Goal: Learn about a topic: Learn about a topic

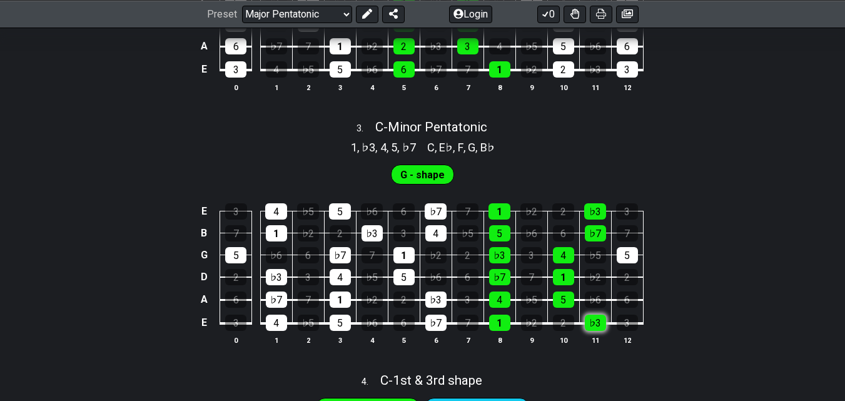
scroll to position [1001, 0]
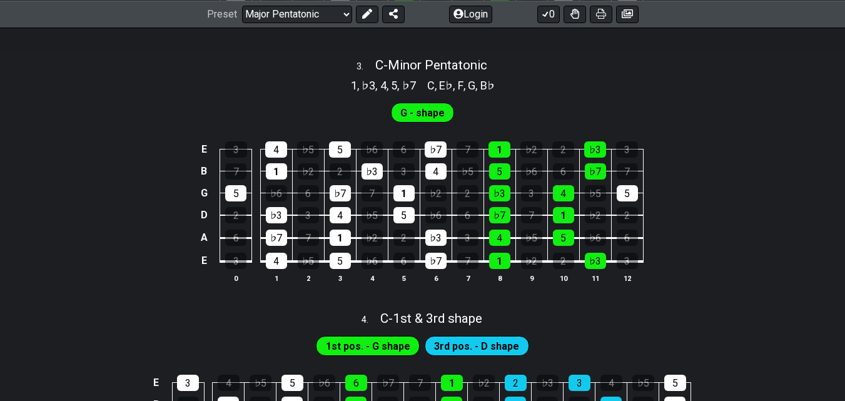
click at [415, 106] on span "G - shape" at bounding box center [422, 113] width 44 height 18
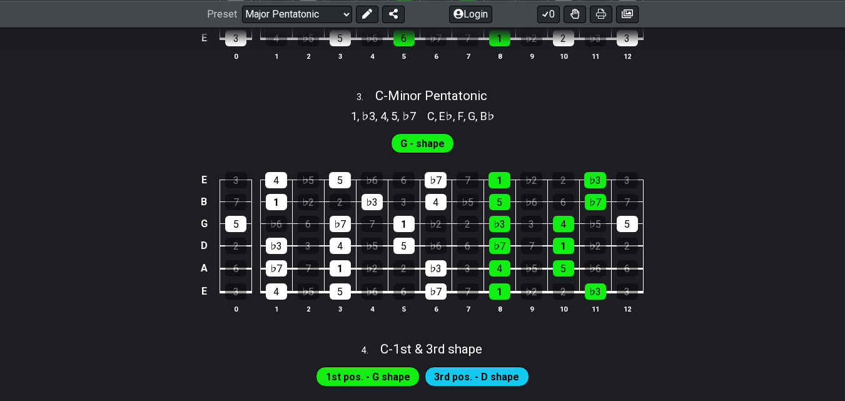
scroll to position [964, 0]
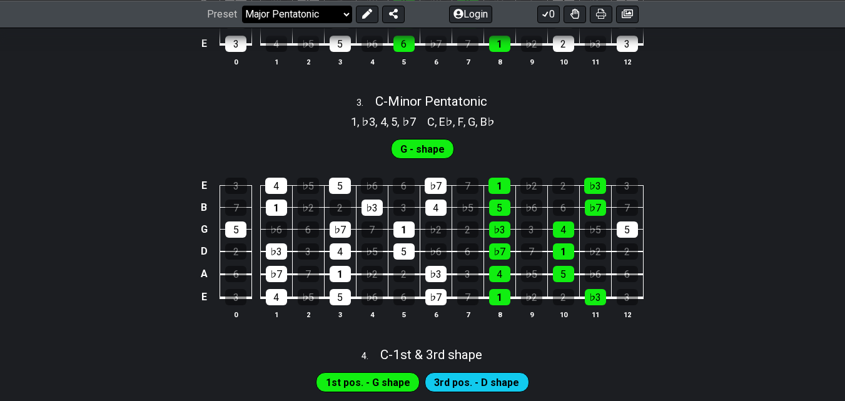
click at [346, 10] on select "Welcome to #fretflip! Initial Preset Custom Preset Minor Pentatonic Major Penta…" at bounding box center [297, 14] width 110 height 18
click at [242, 23] on select "Welcome to #fretflip! Initial Preset Custom Preset Minor Pentatonic Major Penta…" at bounding box center [297, 14] width 110 height 18
select select "/minor-pentatonic"
select select "C"
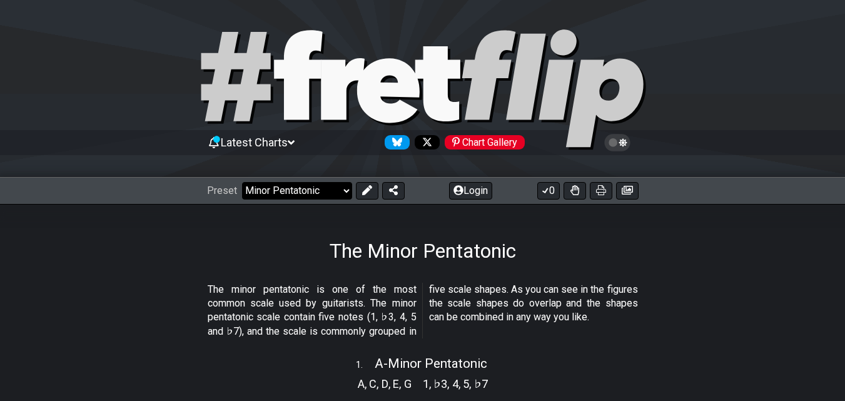
click at [345, 191] on select "Welcome to #fretflip! Initial Preset Custom Preset Minor Pentatonic Major Penta…" at bounding box center [297, 191] width 110 height 18
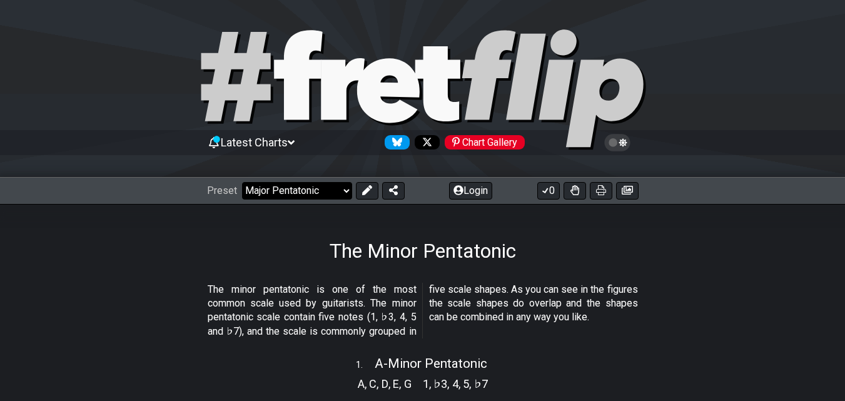
click at [242, 182] on select "Welcome to #fretflip! Initial Preset Custom Preset Minor Pentatonic Major Penta…" at bounding box center [297, 191] width 110 height 18
select select "/major-pentatonic"
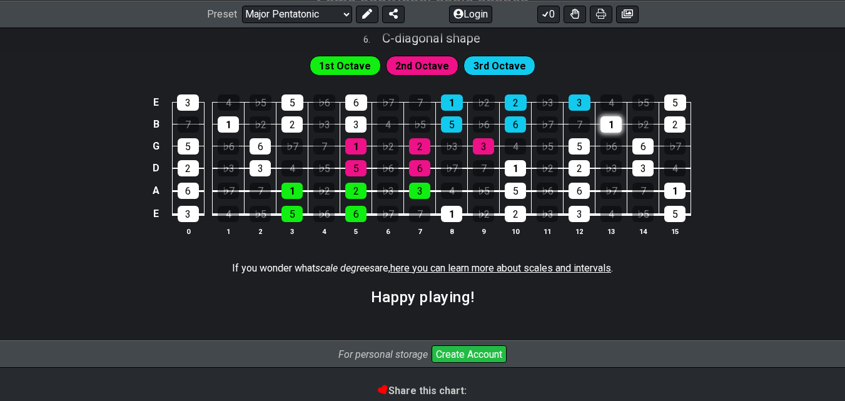
scroll to position [1715, 0]
